Goal: Obtain resource: Obtain resource

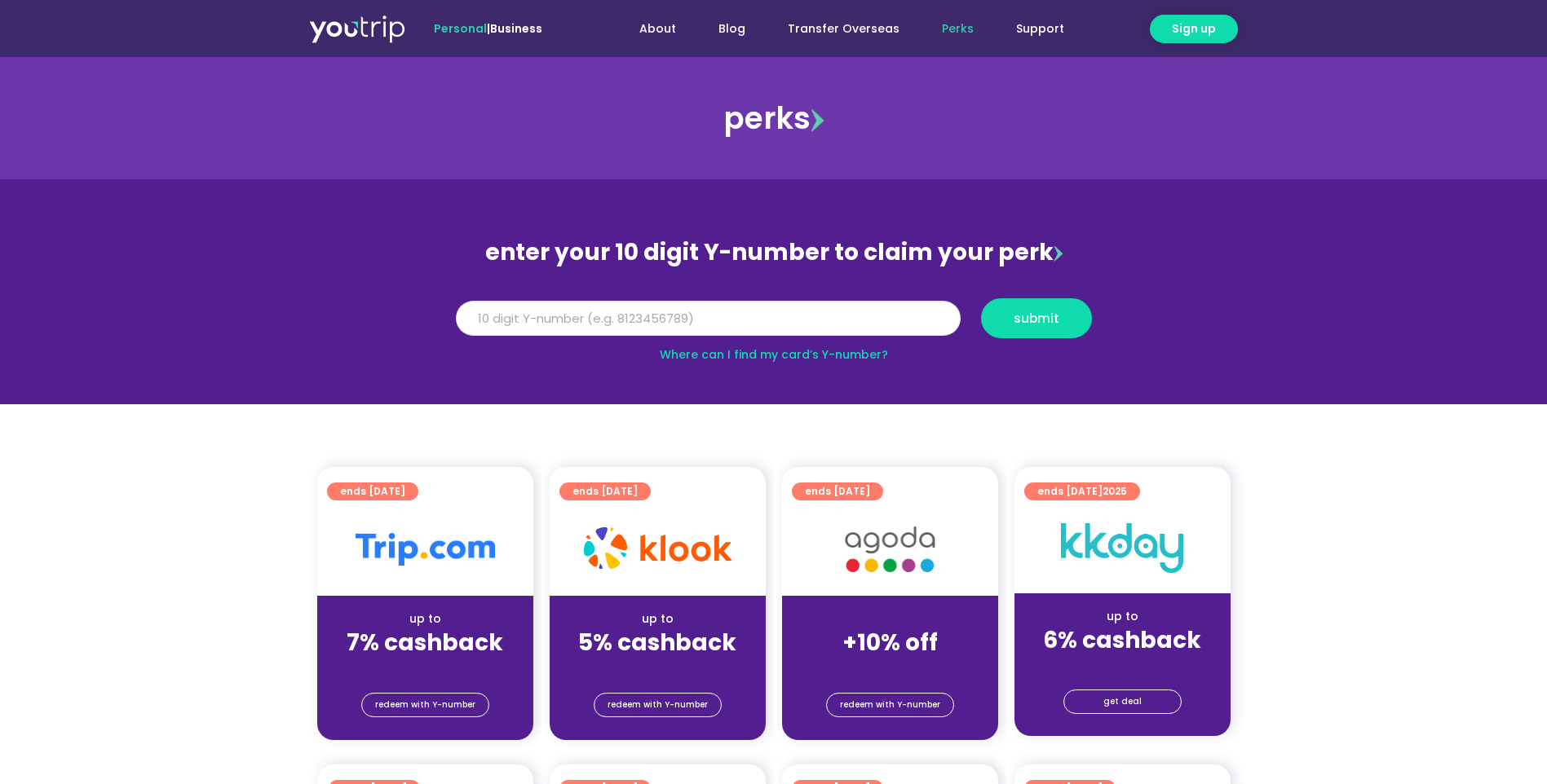
click at [668, 322] on input "Y Number" at bounding box center [708, 319] width 505 height 36
paste input "8105300989"
type input "8105300989"
click at [1022, 319] on span "submit" at bounding box center [1037, 318] width 45 height 13
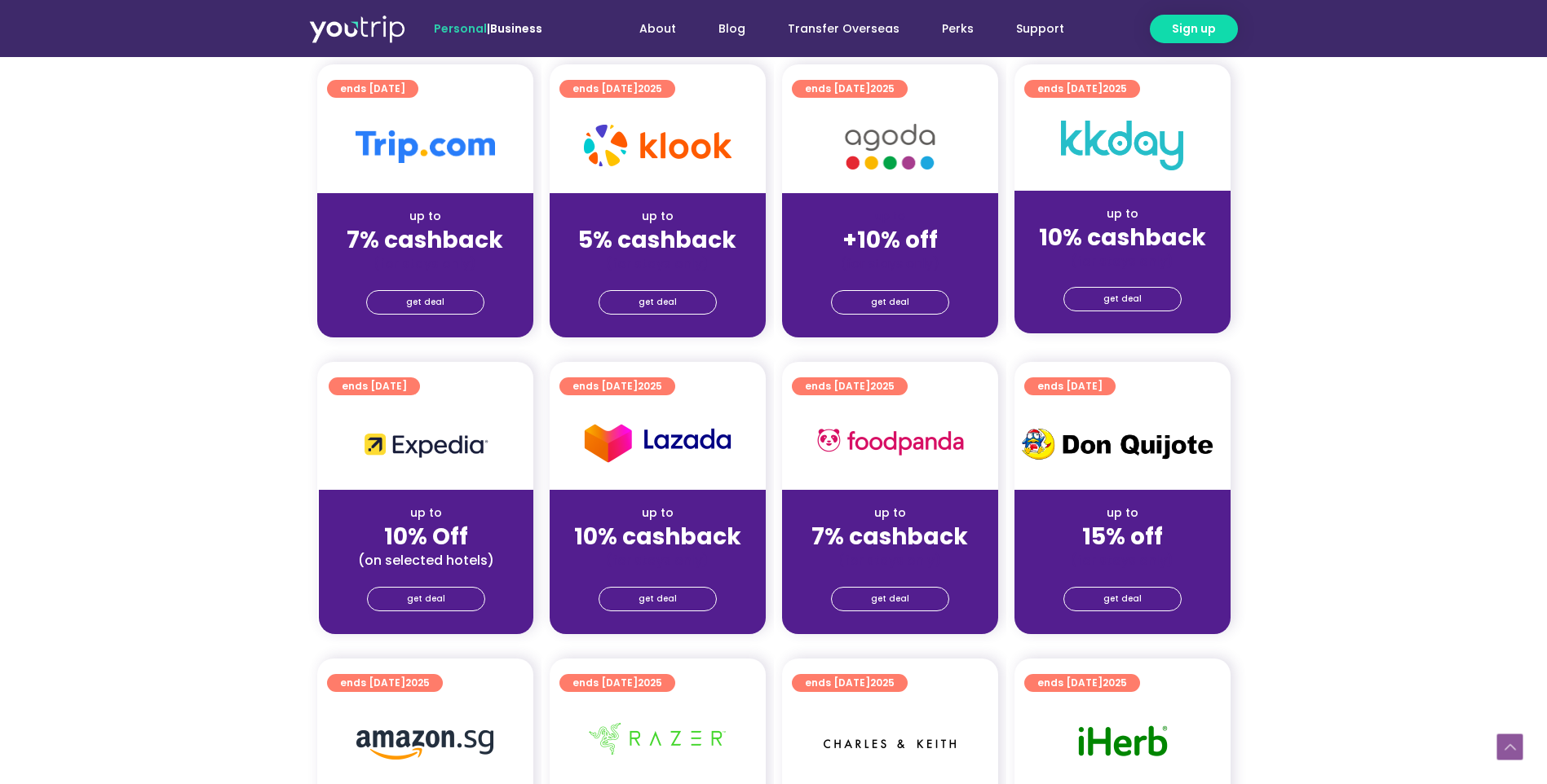
scroll to position [489, 0]
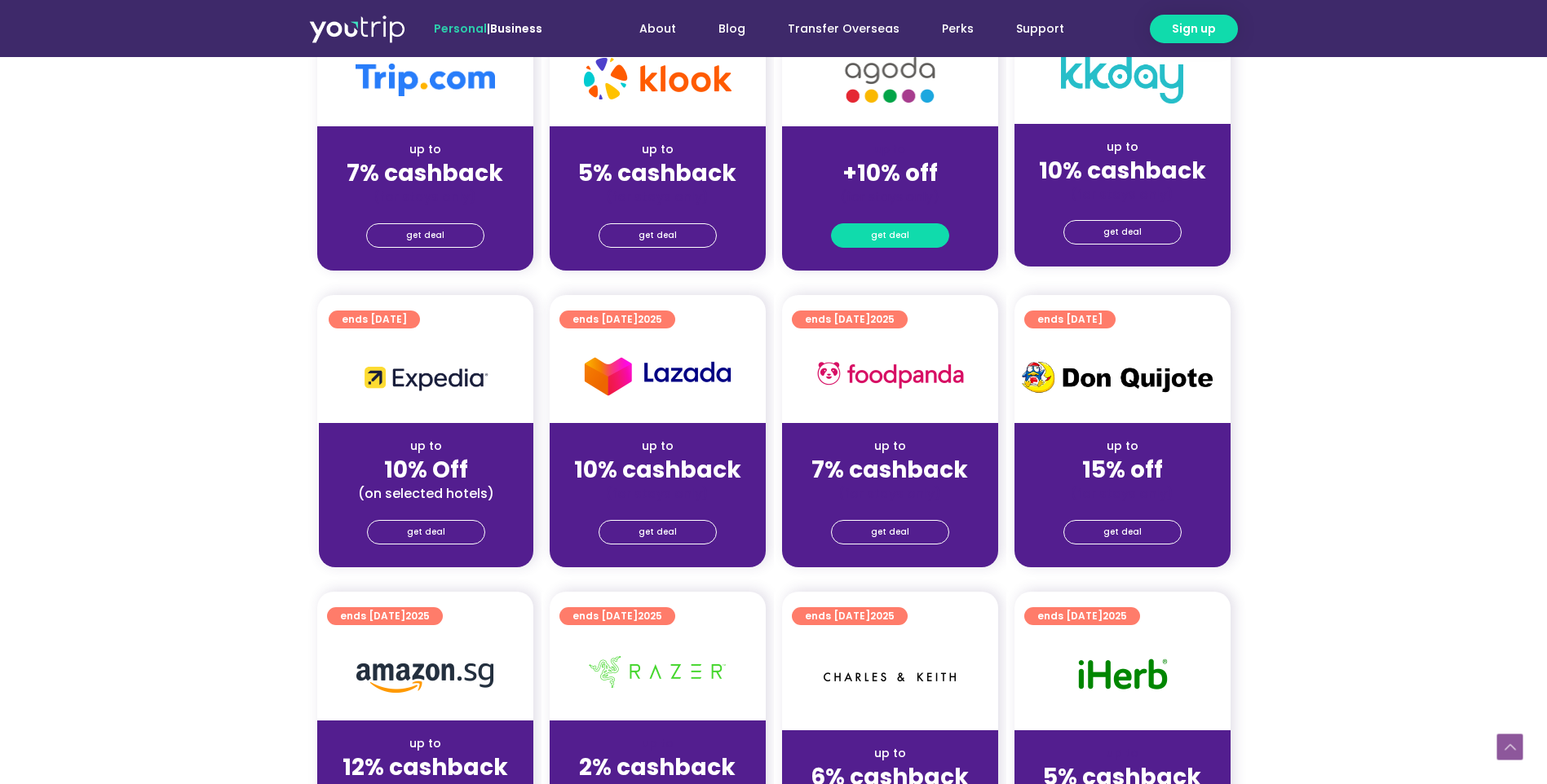
click at [875, 239] on span "get deal" at bounding box center [890, 235] width 38 height 23
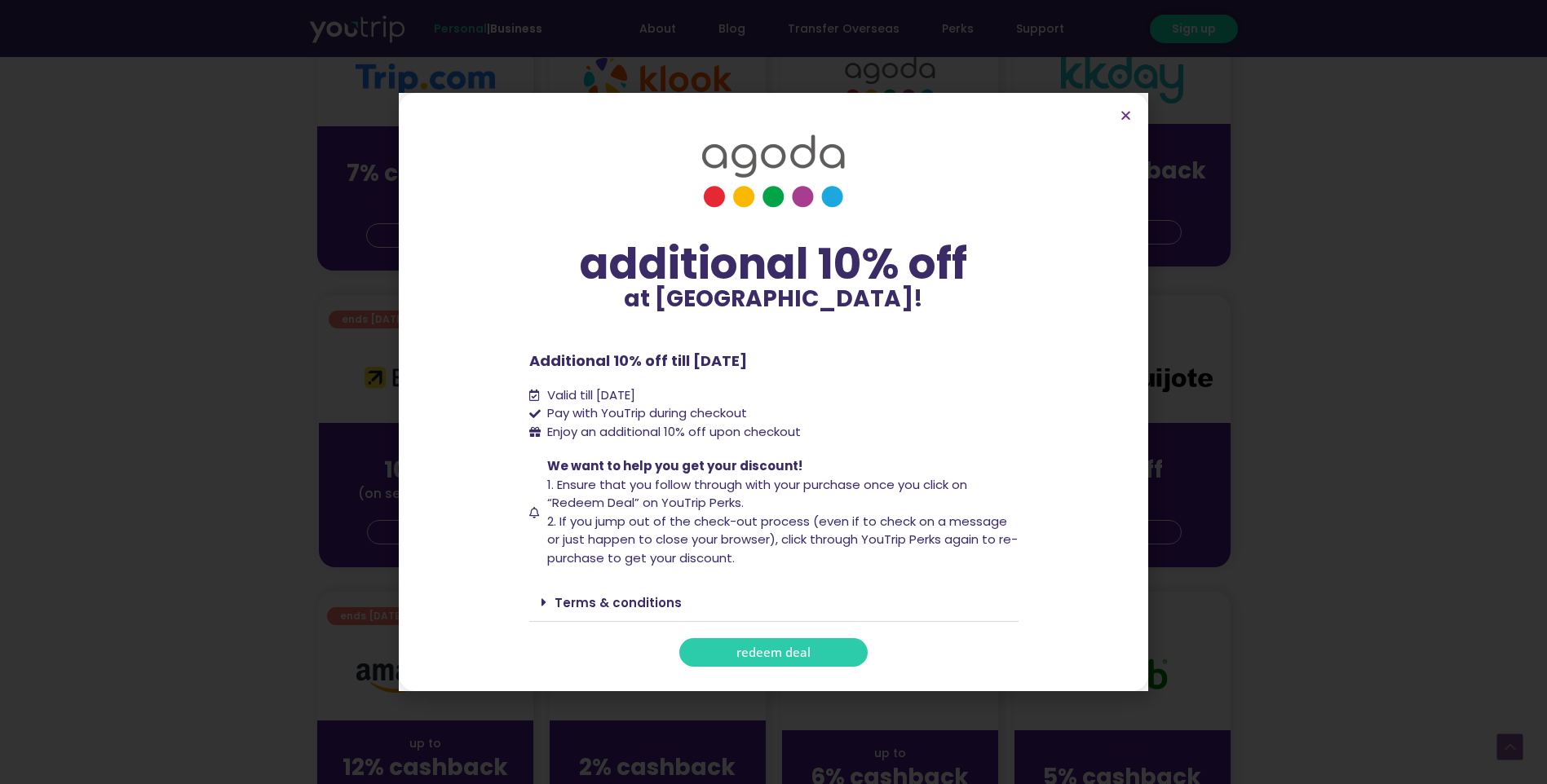
click at [765, 658] on span "redeem deal" at bounding box center [774, 653] width 74 height 13
click at [1130, 113] on icon "Close" at bounding box center [1126, 116] width 13 height 13
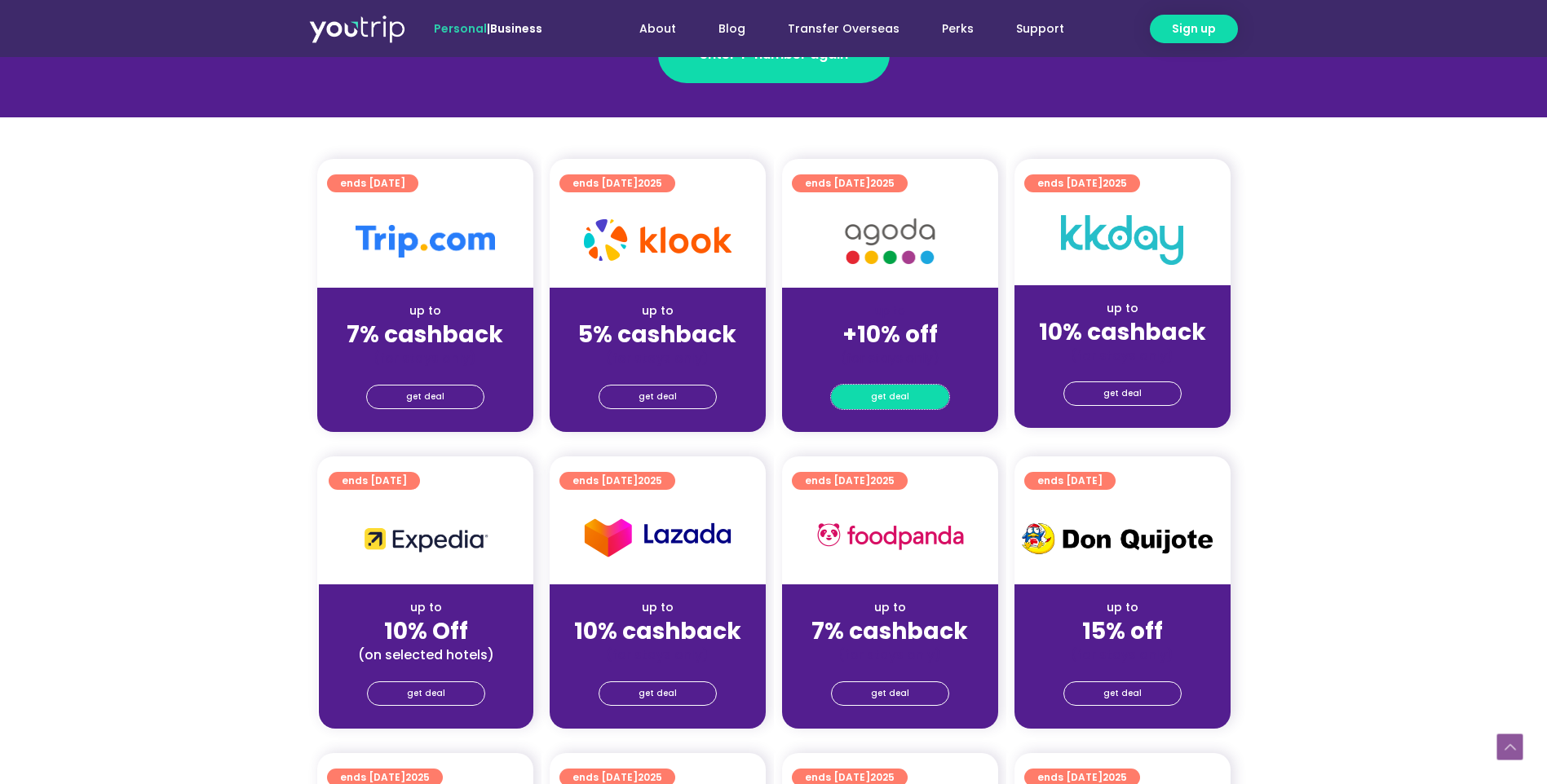
scroll to position [326, 0]
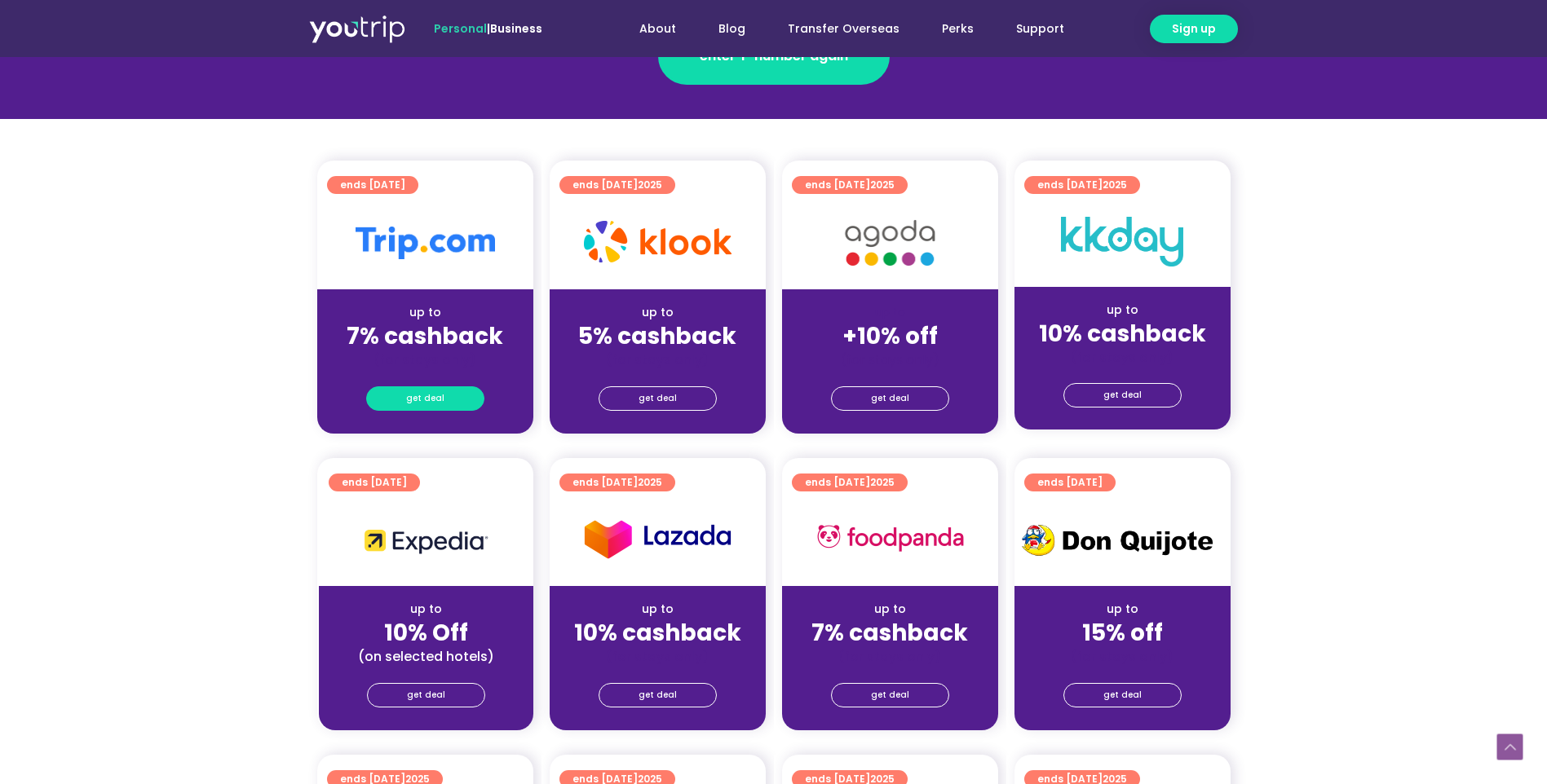
click at [426, 394] on span "get deal" at bounding box center [425, 398] width 38 height 23
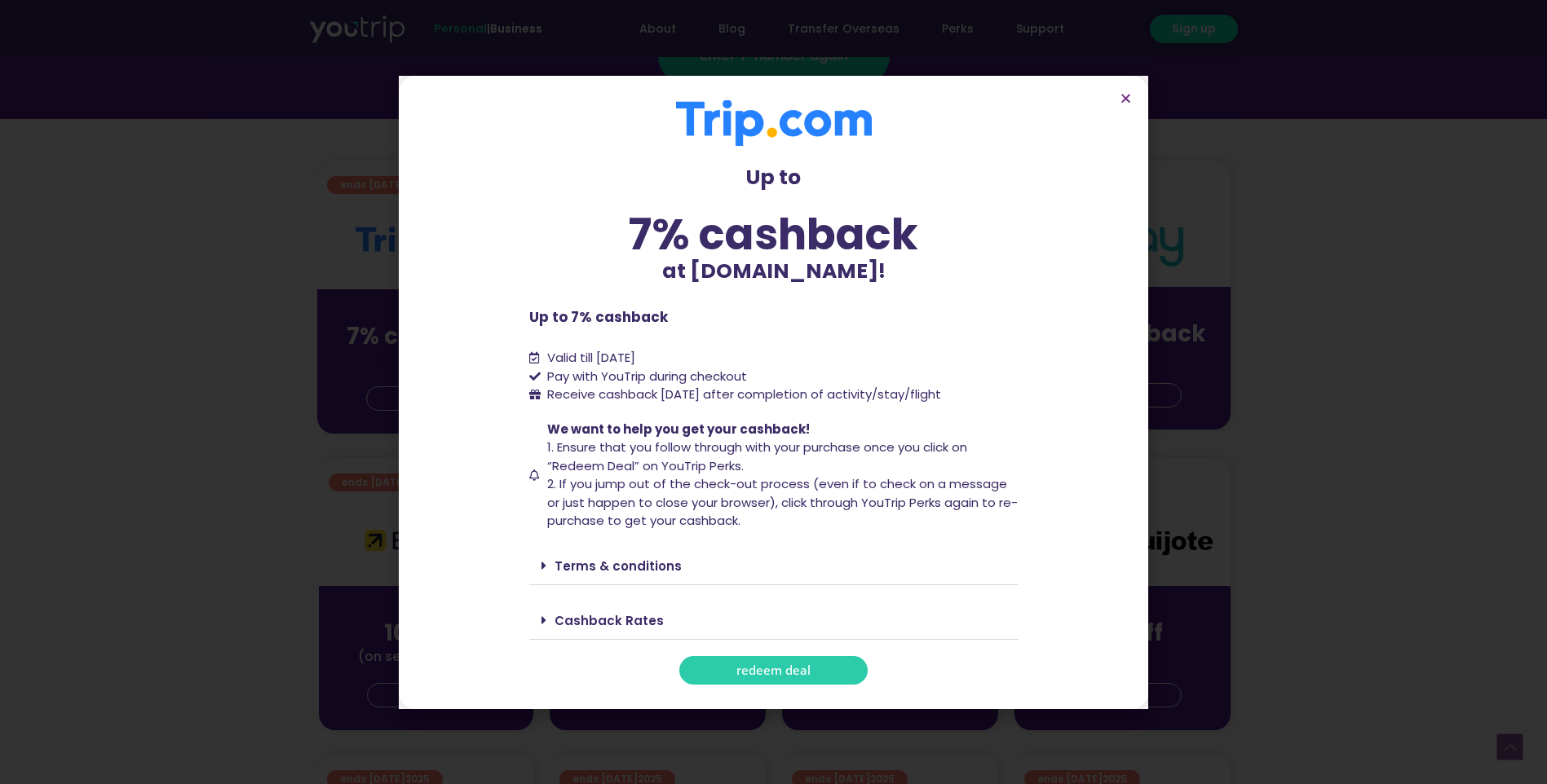
click at [750, 667] on span "redeem deal" at bounding box center [774, 671] width 74 height 13
